Goal: Task Accomplishment & Management: Use online tool/utility

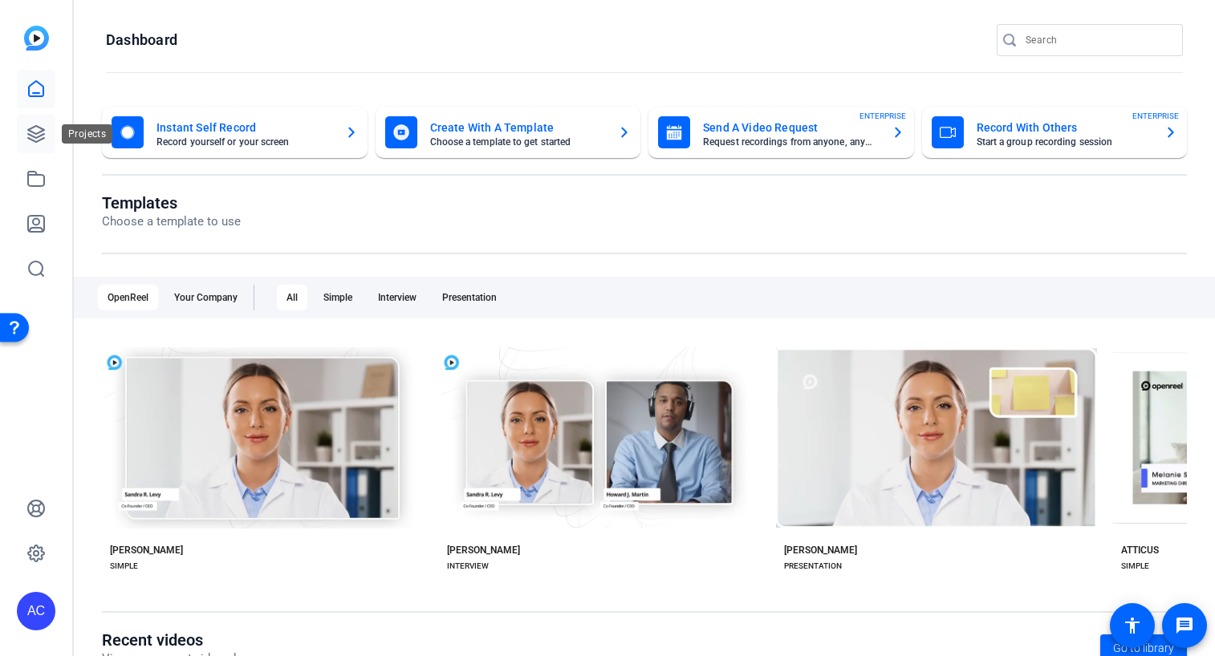
click at [43, 151] on link at bounding box center [36, 134] width 39 height 39
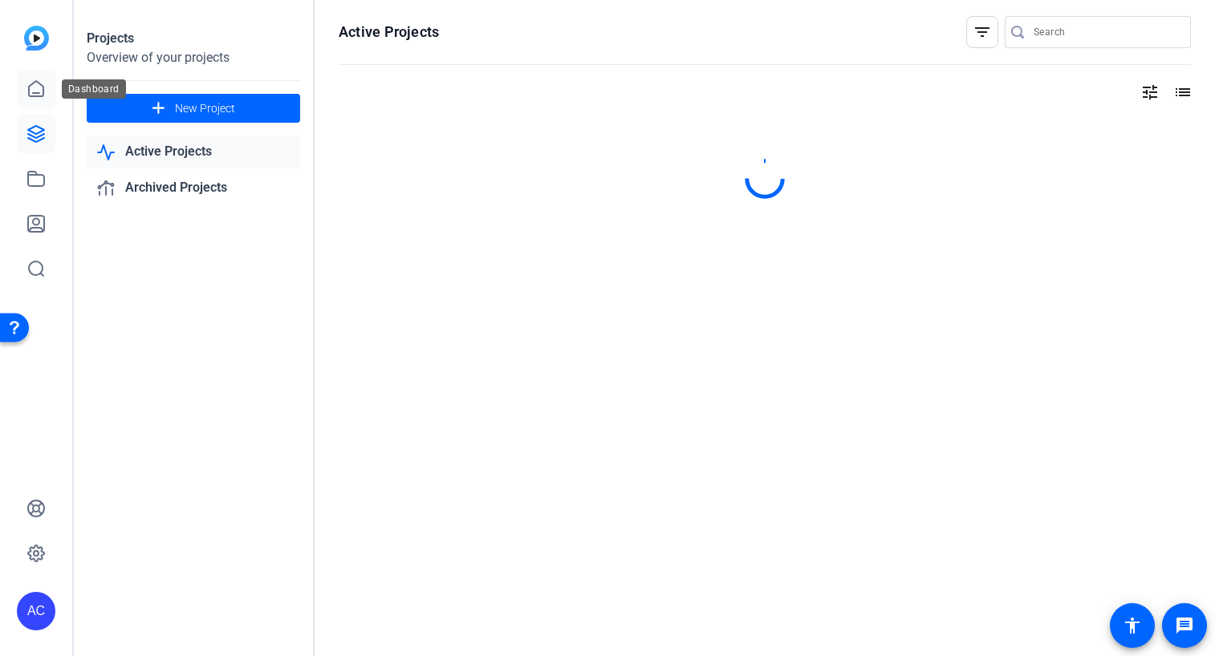
click at [37, 81] on icon at bounding box center [36, 88] width 14 height 15
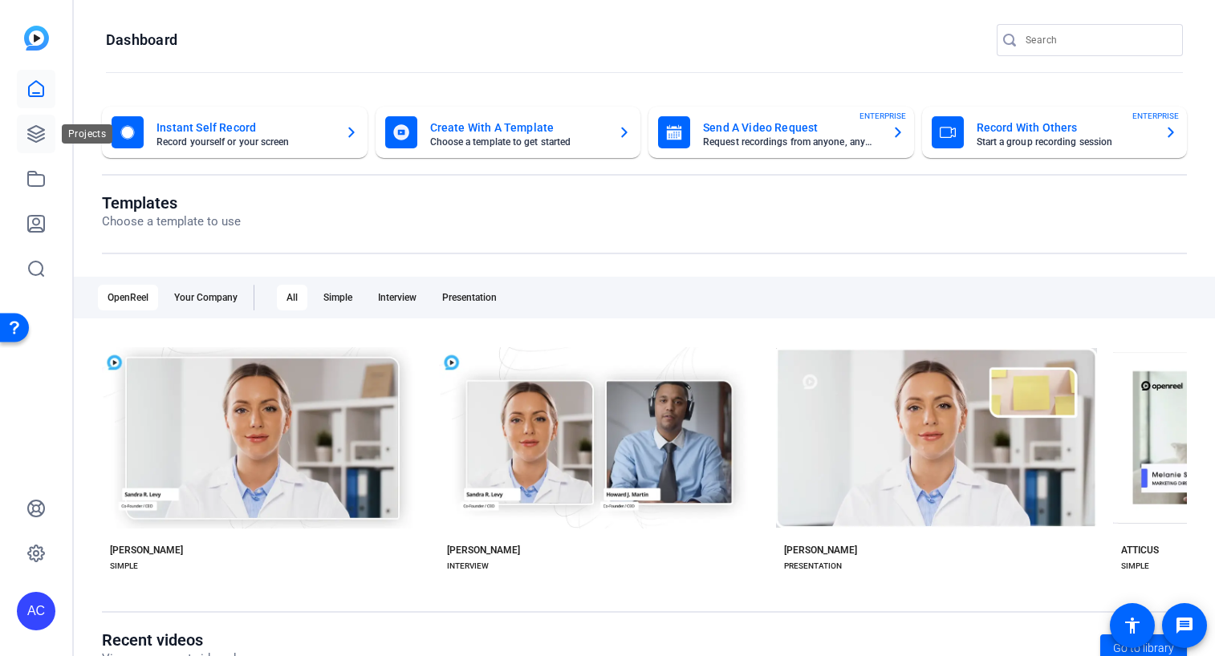
click at [41, 123] on link at bounding box center [36, 134] width 39 height 39
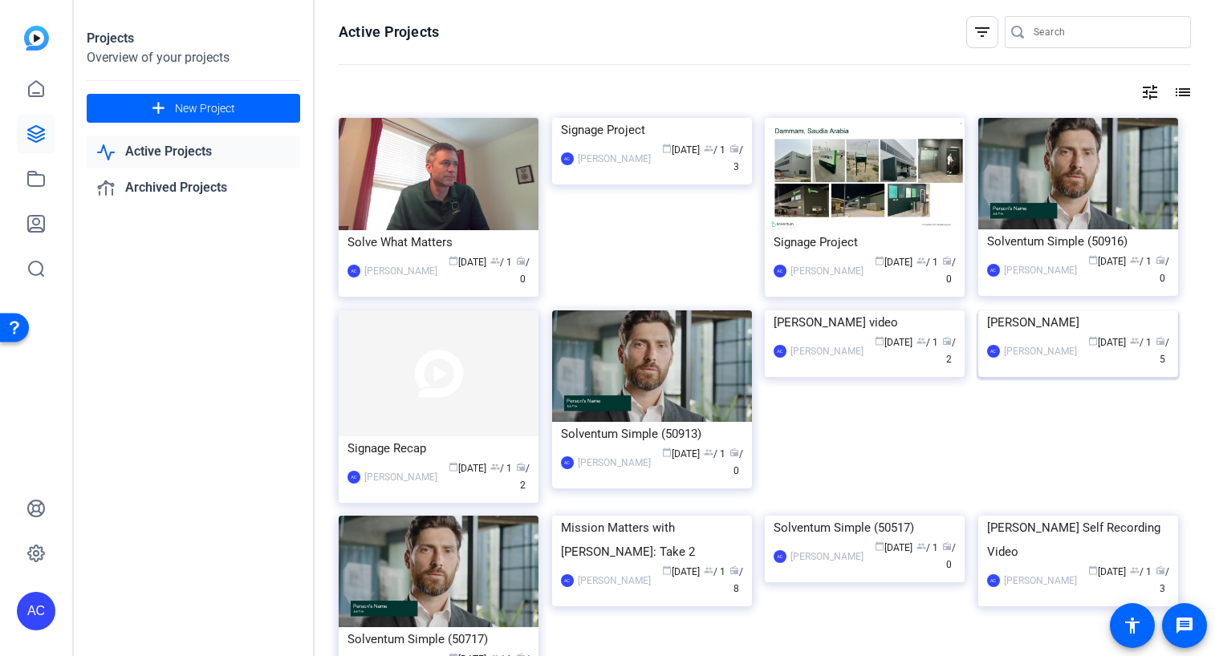
click at [1041, 359] on div "[PERSON_NAME]" at bounding box center [1040, 351] width 73 height 16
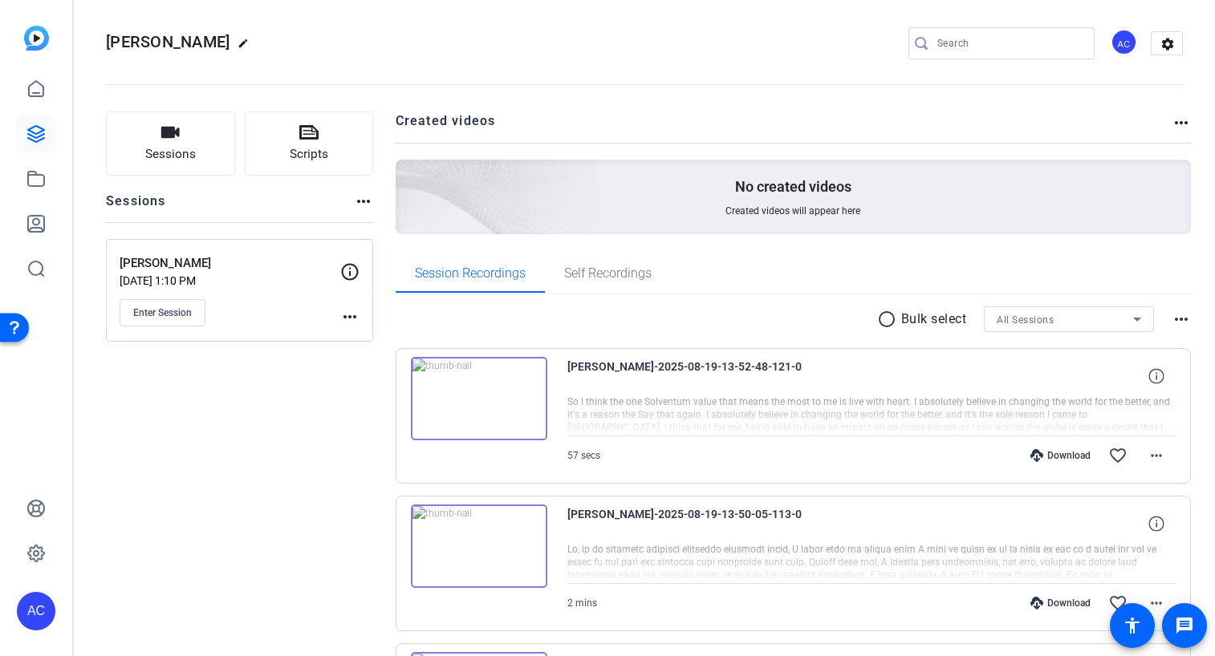
click at [1175, 120] on mat-icon "more_horiz" at bounding box center [1180, 122] width 19 height 19
click at [1179, 318] on div at bounding box center [607, 328] width 1215 height 656
click at [882, 321] on mat-icon "radio_button_unchecked" at bounding box center [889, 319] width 24 height 19
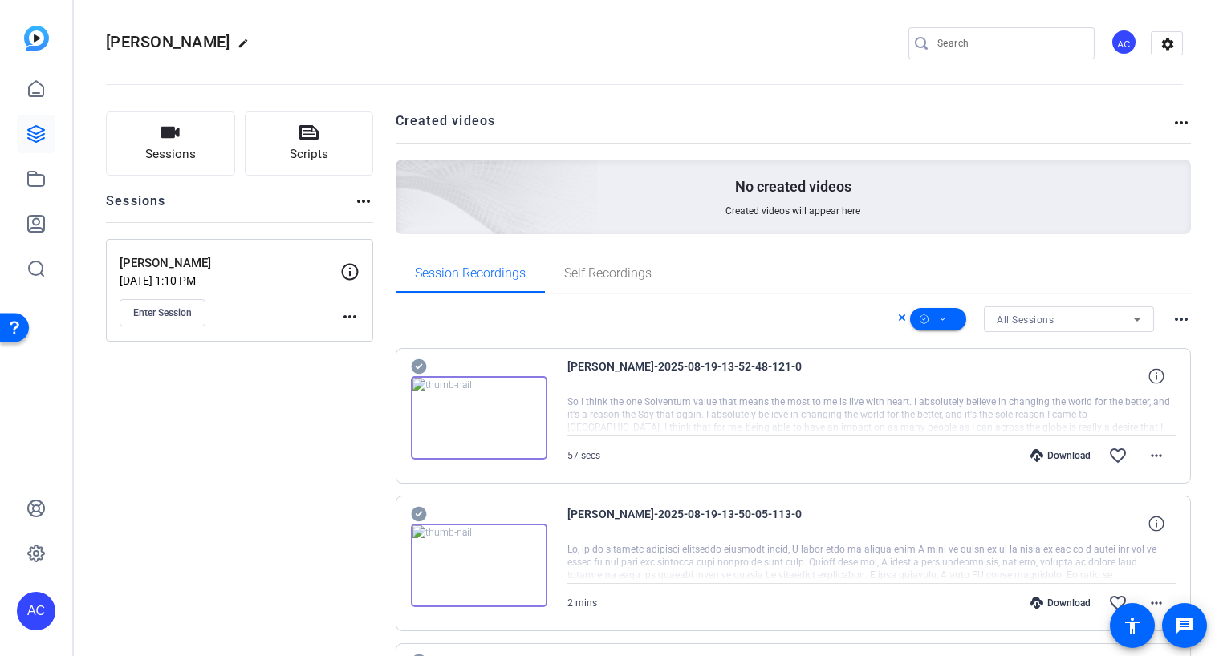
click at [423, 371] on icon at bounding box center [418, 366] width 15 height 15
click at [413, 513] on icon at bounding box center [418, 514] width 15 height 15
click at [943, 319] on icon at bounding box center [943, 320] width 8 height 20
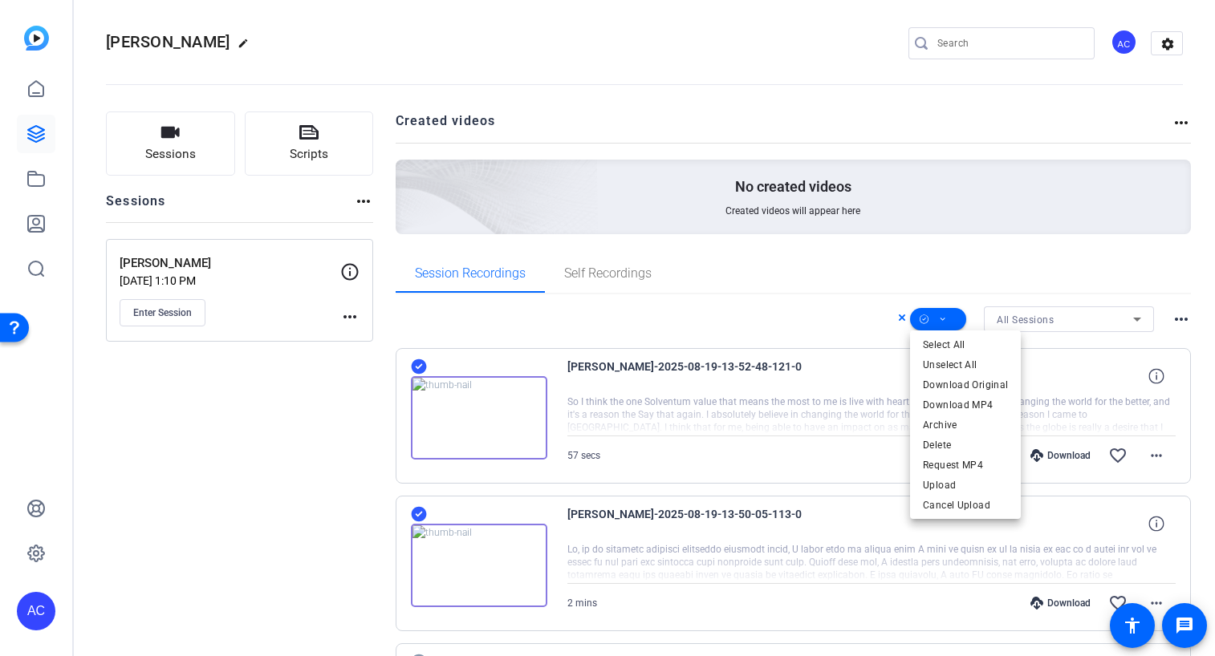
click at [1071, 269] on div at bounding box center [607, 328] width 1215 height 656
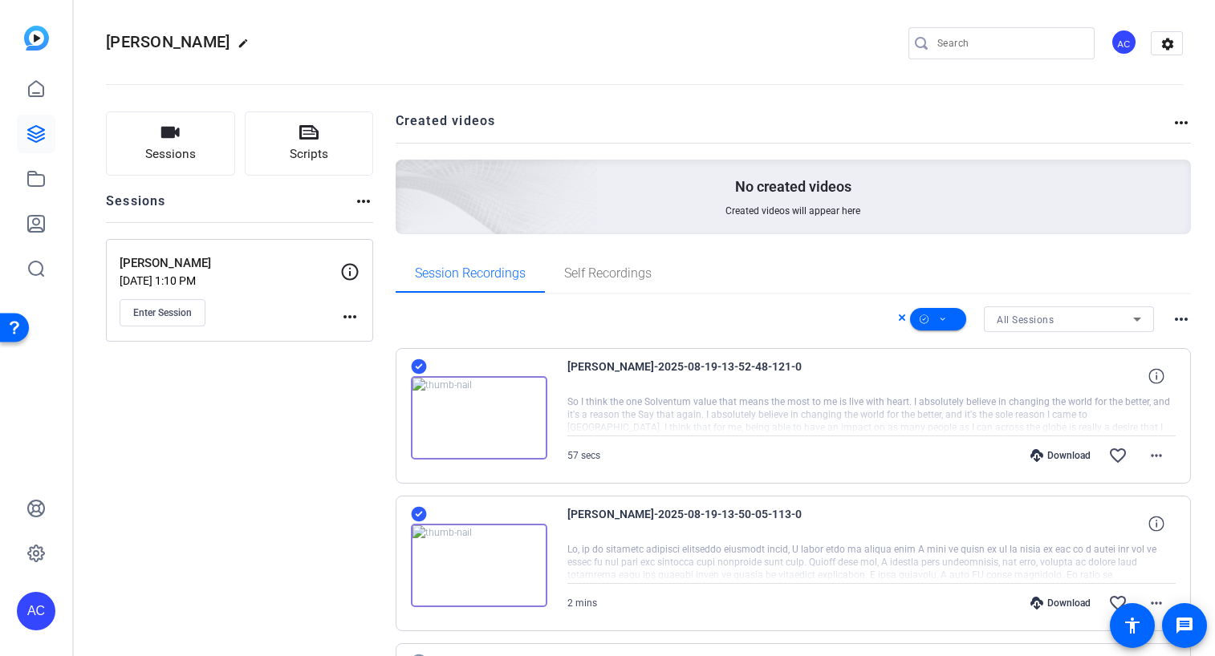
click at [904, 320] on icon at bounding box center [902, 317] width 6 height 6
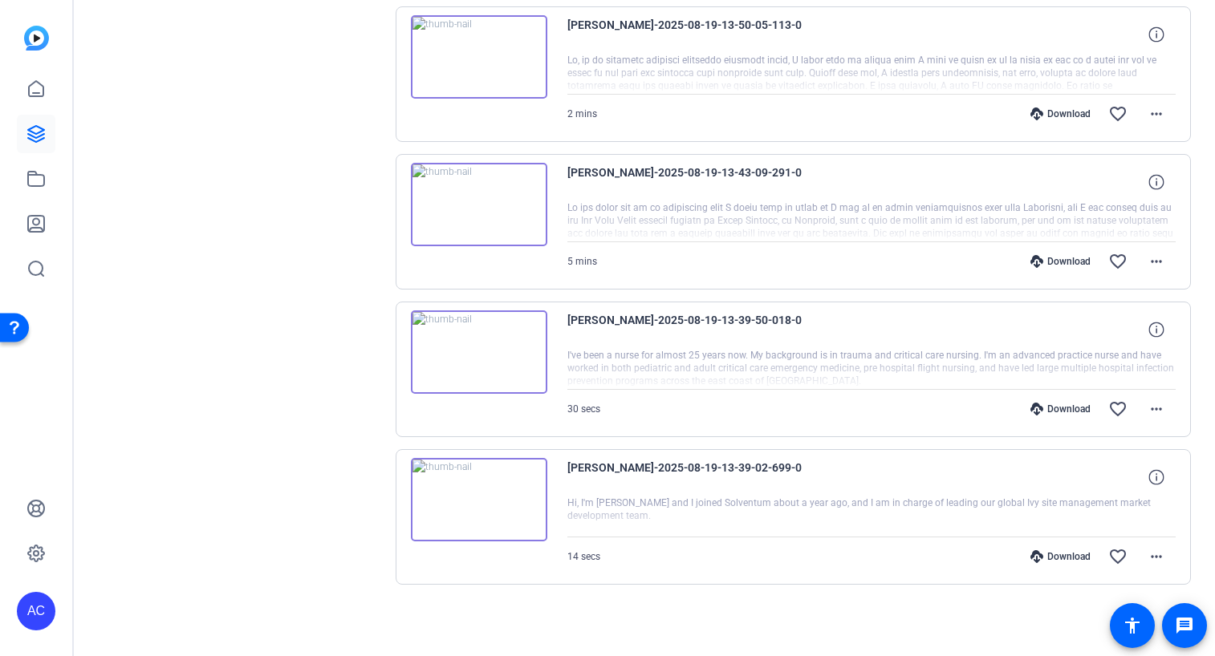
scroll to position [0, 0]
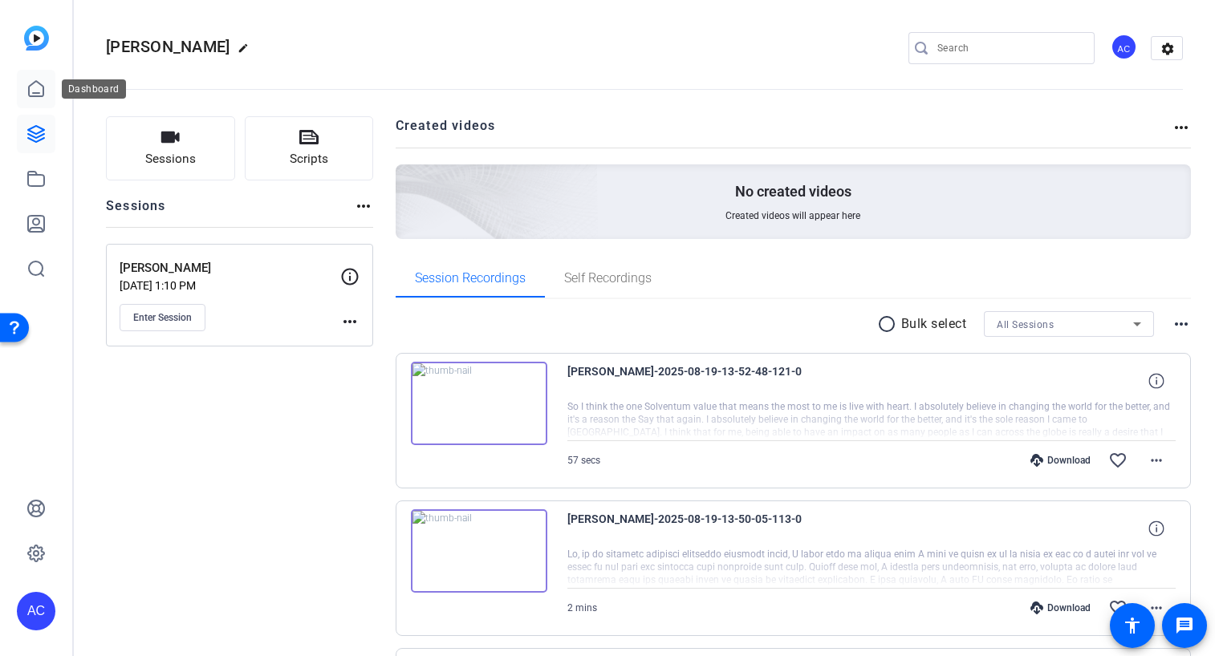
click at [29, 93] on icon at bounding box center [36, 88] width 14 height 15
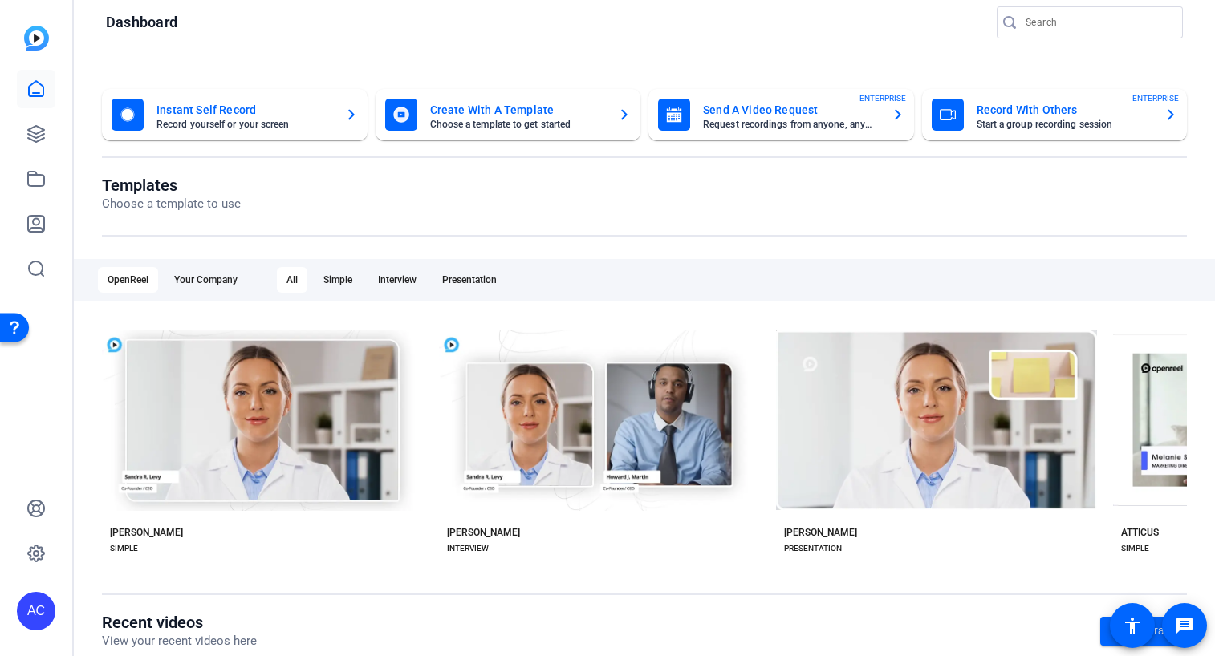
scroll to position [20, 0]
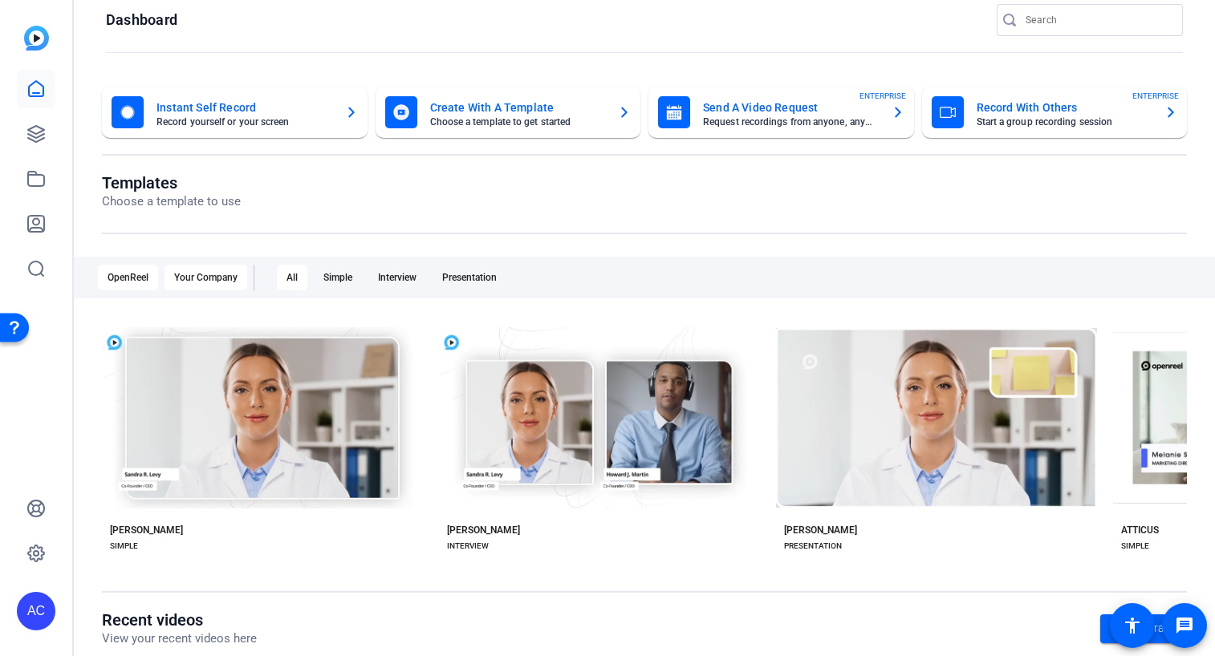
click at [209, 278] on div "Your Company" at bounding box center [205, 278] width 83 height 26
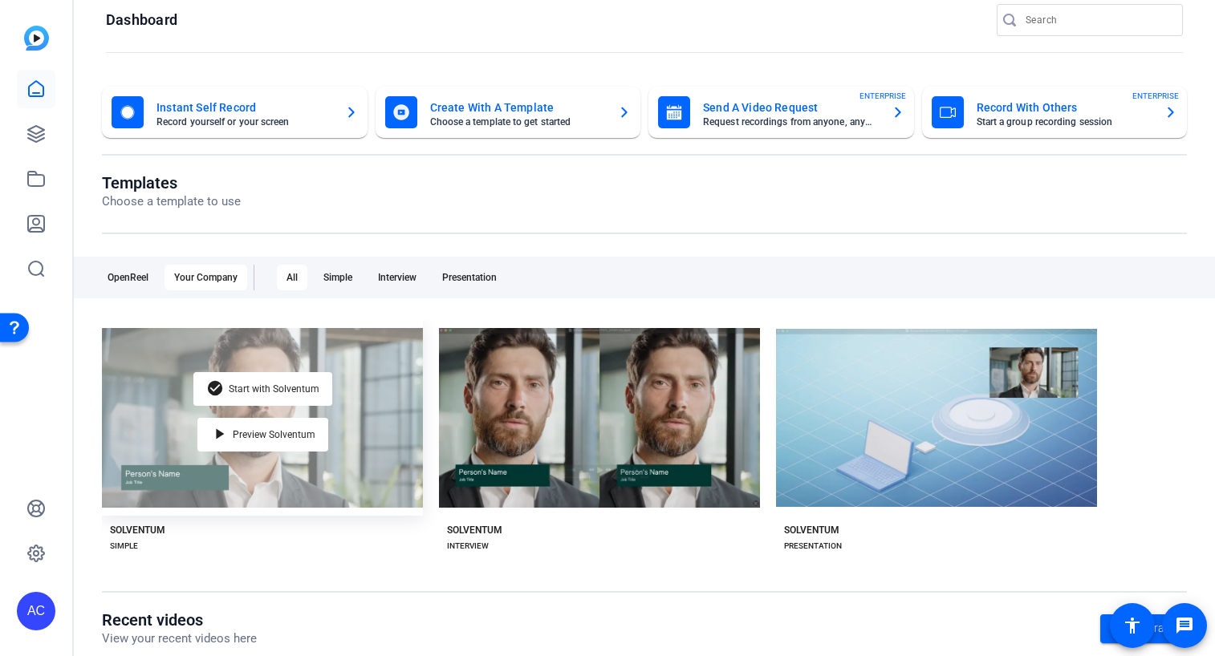
click at [368, 419] on div "check_circle Start with Solventum play_arrow Preview Solventum" at bounding box center [262, 418] width 321 height 196
click at [306, 382] on div "check_circle Start with Solventum" at bounding box center [262, 389] width 139 height 34
